Goal: Task Accomplishment & Management: Use online tool/utility

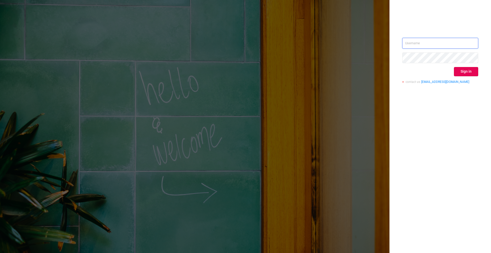
click at [419, 43] on input "text" at bounding box center [440, 43] width 76 height 11
paste input "[EMAIL_ADDRESS][DOMAIN_NAME]"
type input "[EMAIL_ADDRESS][DOMAIN_NAME]"
click at [472, 69] on button "Sign in" at bounding box center [466, 71] width 24 height 9
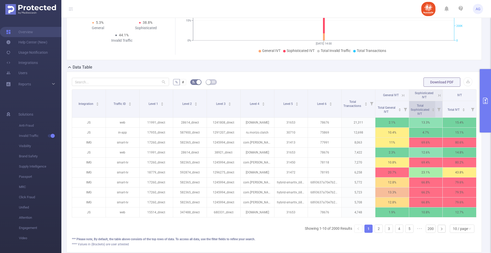
scroll to position [81, 0]
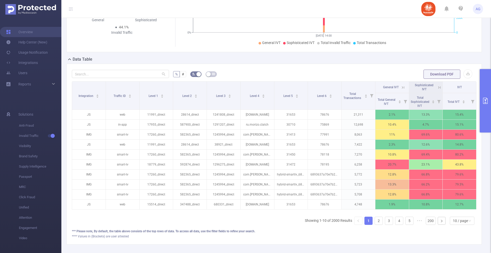
click at [484, 118] on button "primary" at bounding box center [485, 100] width 11 height 63
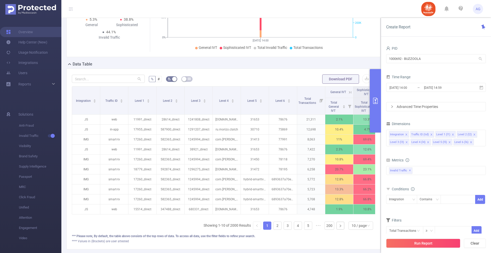
click at [428, 106] on div "Advanced Time Properties" at bounding box center [435, 106] width 99 height 9
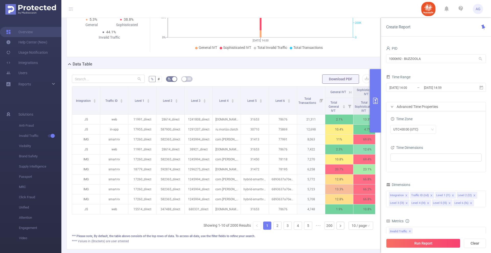
click at [427, 106] on div "Advanced Time Properties" at bounding box center [435, 106] width 99 height 9
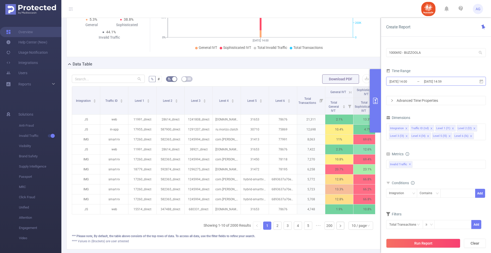
click at [408, 82] on input "[DATE] 14:00" at bounding box center [409, 81] width 41 height 7
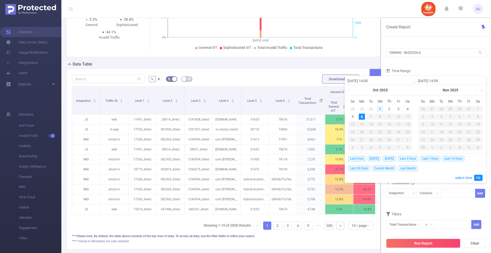
click at [380, 108] on div "1" at bounding box center [380, 109] width 6 height 6
click at [478, 178] on link "Ok" at bounding box center [478, 178] width 8 height 6
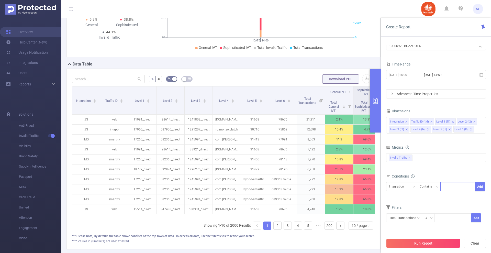
click at [454, 185] on div at bounding box center [457, 186] width 29 height 8
click at [405, 187] on div "Integration" at bounding box center [398, 186] width 19 height 8
click at [403, 175] on li "Level 6 (l6)" at bounding box center [401, 177] width 31 height 8
click at [450, 188] on div at bounding box center [457, 186] width 29 height 8
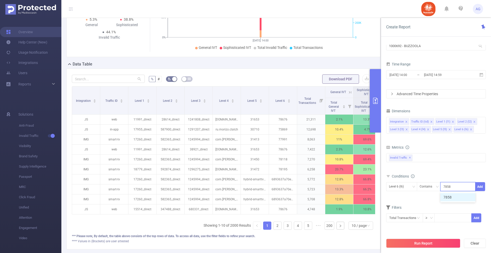
type input "78587"
click at [461, 196] on li "78587" at bounding box center [457, 197] width 35 height 8
click at [480, 187] on button "Add" at bounding box center [480, 186] width 10 height 9
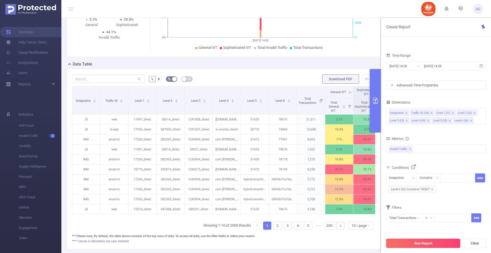
click at [423, 244] on button "Run Report" at bounding box center [423, 243] width 74 height 9
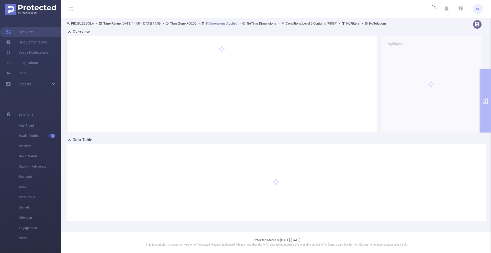
scroll to position [0, 0]
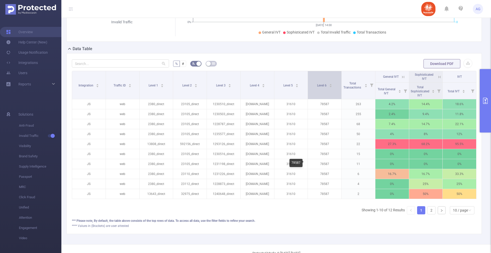
scroll to position [0, 1]
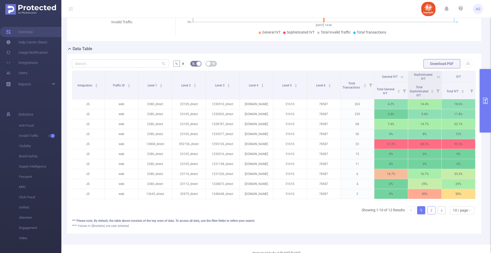
click at [428, 214] on link "2" at bounding box center [432, 210] width 8 height 8
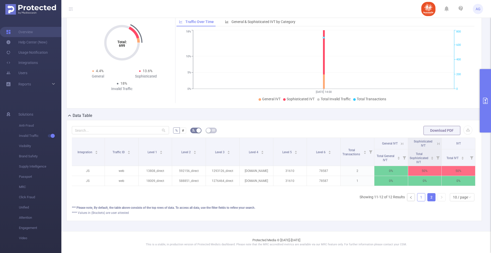
click at [417, 198] on link "1" at bounding box center [421, 197] width 8 height 8
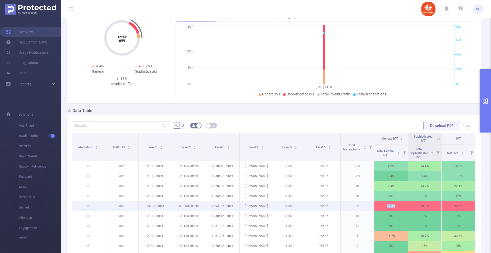
drag, startPoint x: 364, startPoint y: 203, endPoint x: 411, endPoint y: 204, distance: 46.8
click at [411, 204] on tr "JS web 13808_direct 592156_direct 1293126_direct [DOMAIN_NAME] 31610 78587 22 2…" at bounding box center [273, 206] width 404 height 10
click at [393, 209] on p "27.3%" at bounding box center [391, 206] width 34 height 10
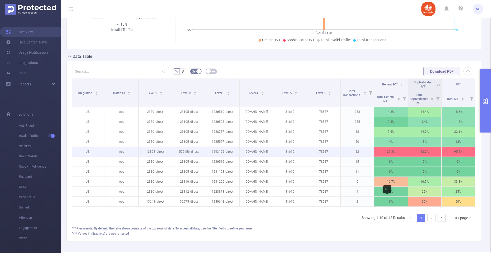
scroll to position [109, 0]
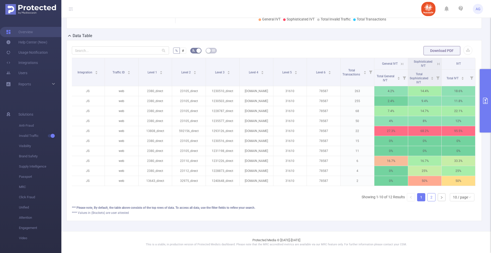
click at [428, 194] on link "2" at bounding box center [432, 197] width 8 height 8
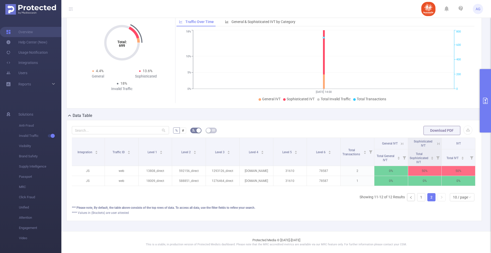
scroll to position [29, 0]
click at [418, 198] on link "1" at bounding box center [421, 197] width 8 height 8
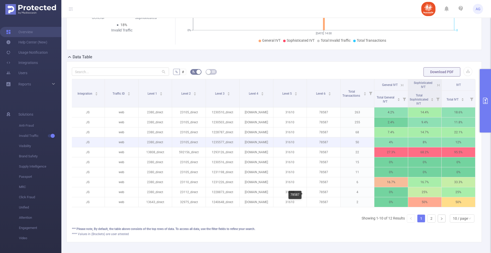
scroll to position [84, 0]
